Goal: Task Accomplishment & Management: Manage account settings

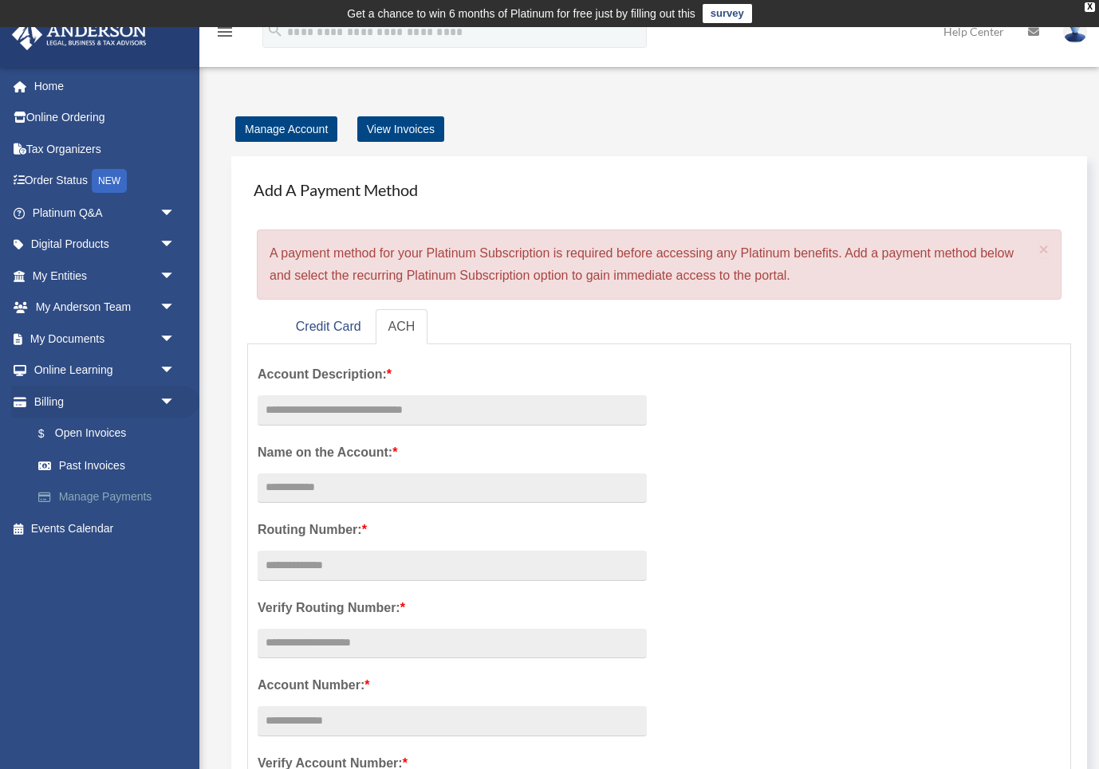
click at [107, 493] on link "Manage Payments" at bounding box center [110, 498] width 177 height 32
click at [114, 464] on link "Past Invoices" at bounding box center [110, 466] width 177 height 32
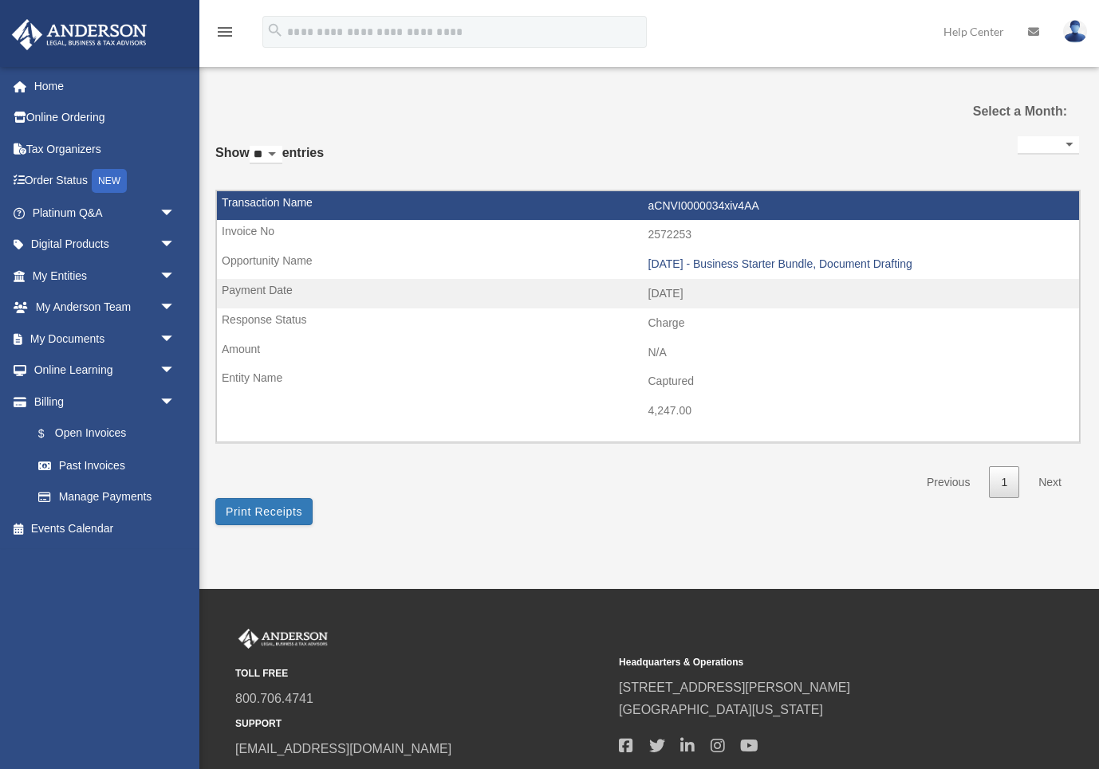
select select
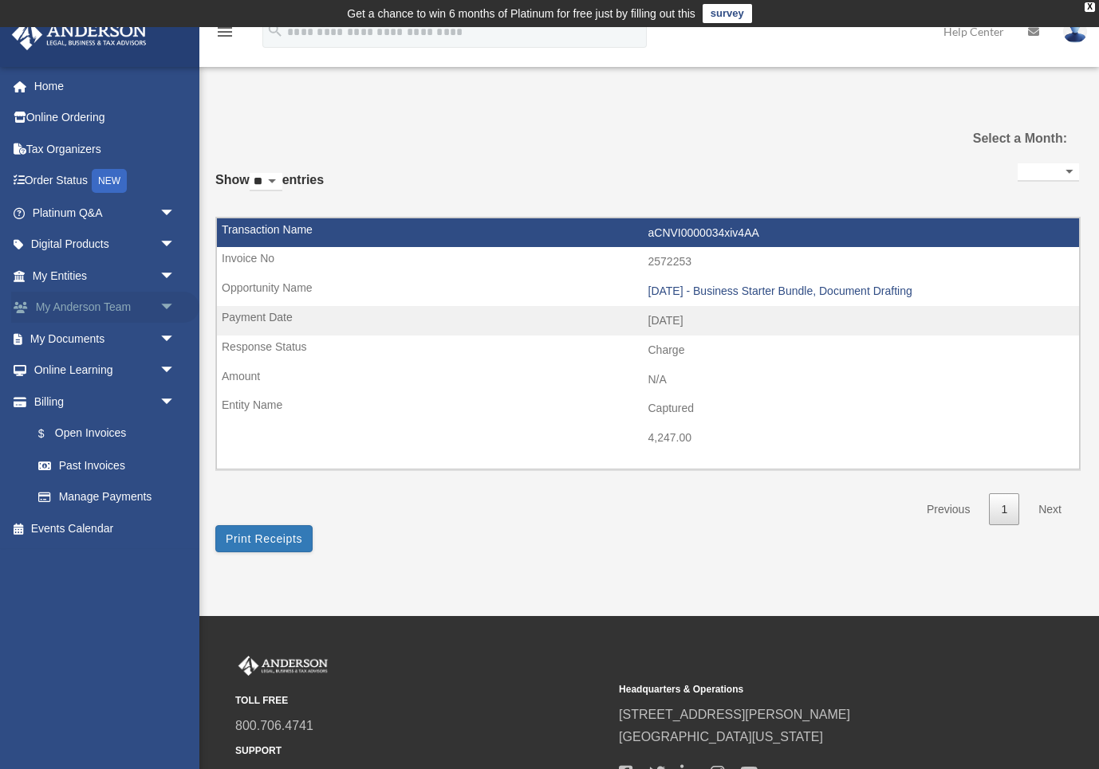
click at [169, 307] on span "arrow_drop_down" at bounding box center [175, 308] width 32 height 33
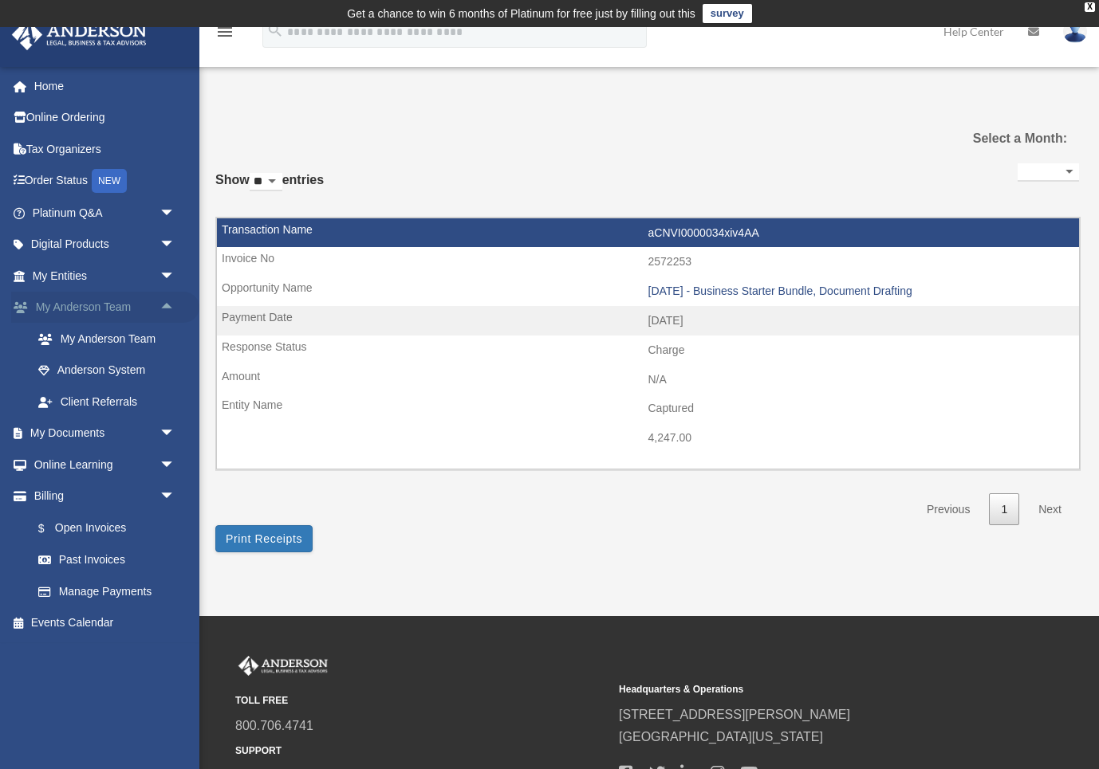
click at [169, 307] on span "arrow_drop_up" at bounding box center [175, 308] width 32 height 33
